Goal: Check status: Check status

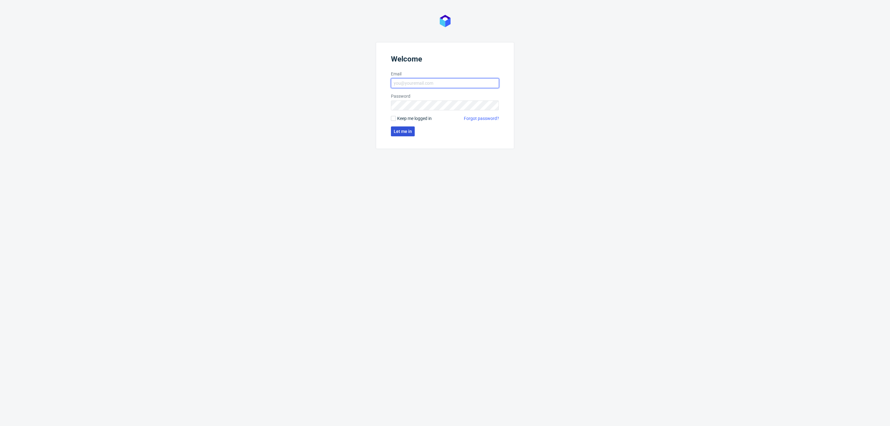
type input "[EMAIL_ADDRESS][DOMAIN_NAME]"
click at [403, 132] on span "Let me in" at bounding box center [403, 131] width 18 height 4
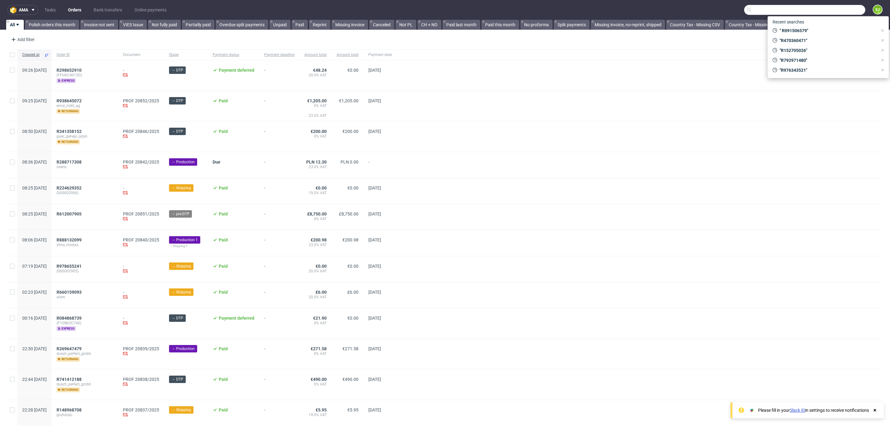
click at [843, 6] on input "text" at bounding box center [804, 10] width 121 height 10
paste input "R448496550"
type input "R448496550"
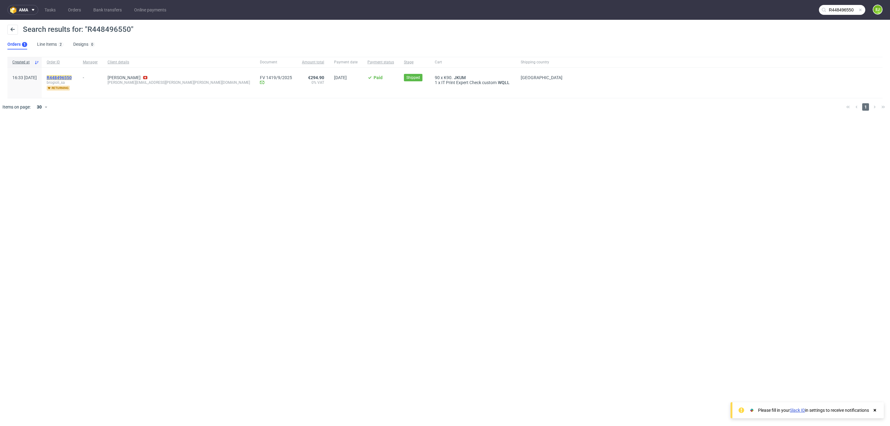
click at [72, 76] on mark "R448496550" at bounding box center [59, 77] width 25 height 5
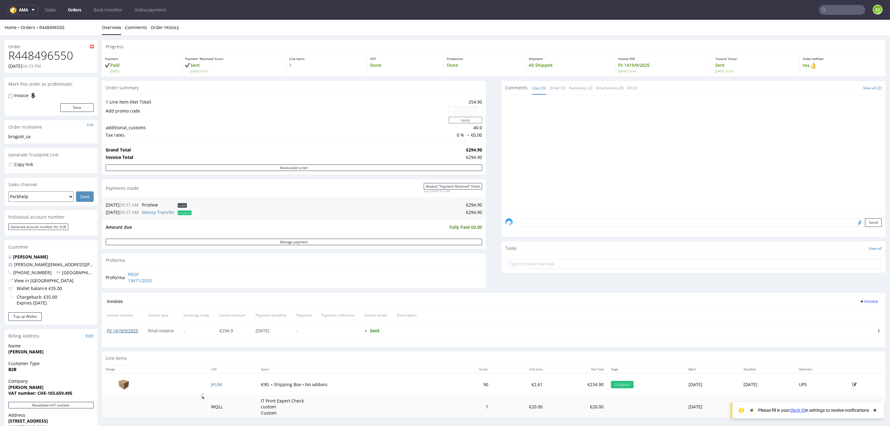
click at [134, 331] on link "FV 1419/9/2025" at bounding box center [122, 330] width 31 height 6
